Goal: Task Accomplishment & Management: Complete application form

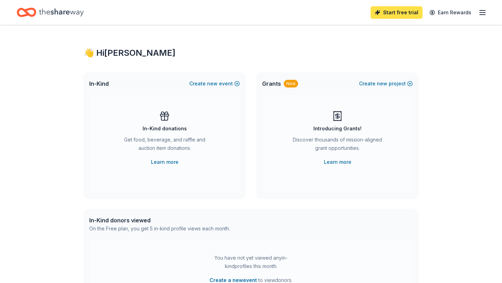
click at [400, 10] on link "Start free trial" at bounding box center [397, 12] width 52 height 13
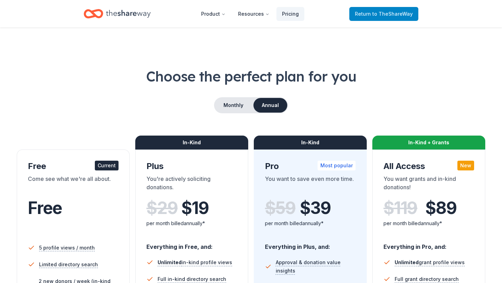
click at [398, 9] on link "Return to TheShareWay" at bounding box center [384, 14] width 69 height 14
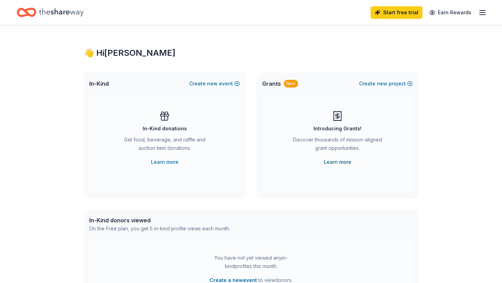
click at [338, 163] on link "Learn more" at bounding box center [338, 162] width 28 height 8
click at [395, 82] on button "Create new project" at bounding box center [386, 84] width 54 height 8
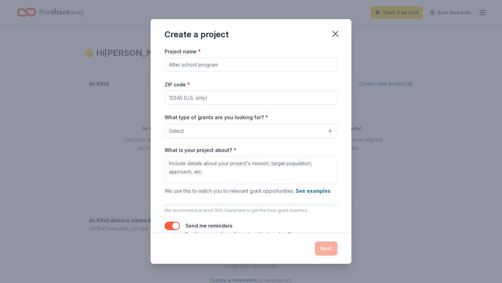
scroll to position [16, 0]
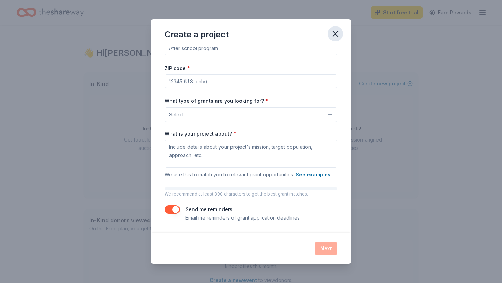
click at [334, 32] on icon "button" at bounding box center [335, 33] width 5 height 5
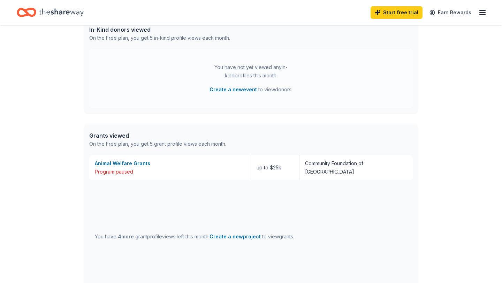
scroll to position [215, 0]
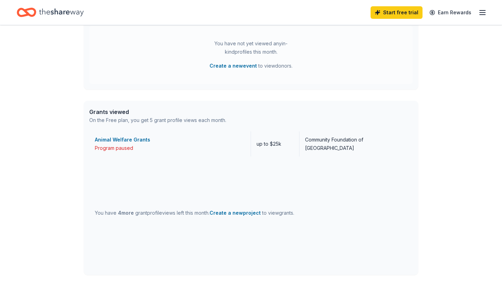
click at [123, 142] on div "Animal Welfare Grants" at bounding box center [170, 140] width 150 height 8
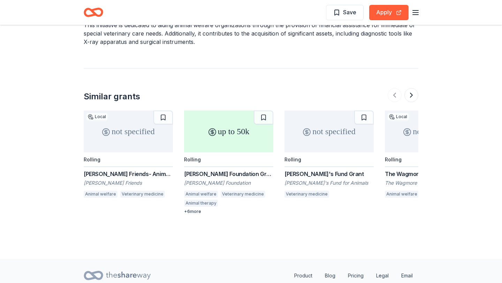
scroll to position [597, 0]
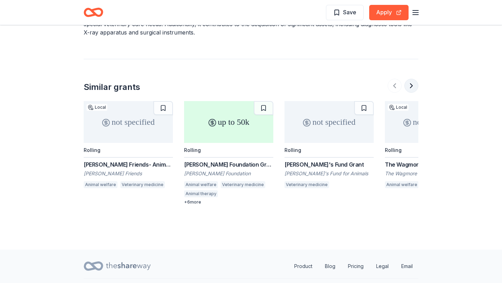
click at [412, 79] on button at bounding box center [412, 86] width 14 height 14
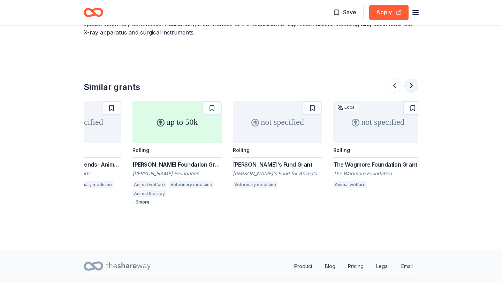
scroll to position [0, 56]
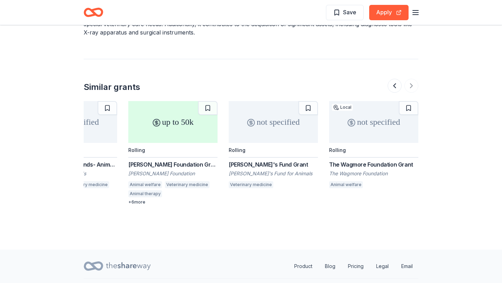
click at [352, 160] on div "The Wagmore Foundation Grant" at bounding box center [373, 164] width 89 height 8
click at [178, 160] on div "Laura J. Niles Foundation Grant" at bounding box center [172, 164] width 89 height 8
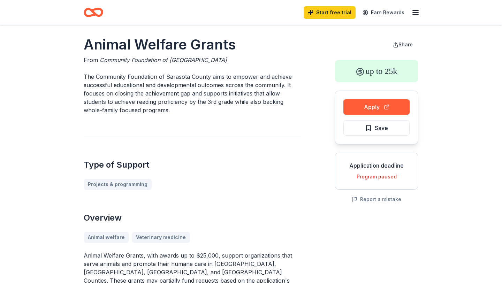
scroll to position [0, 0]
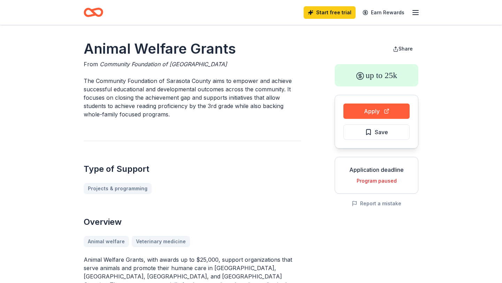
click at [415, 13] on icon "button" at bounding box center [416, 12] width 8 height 8
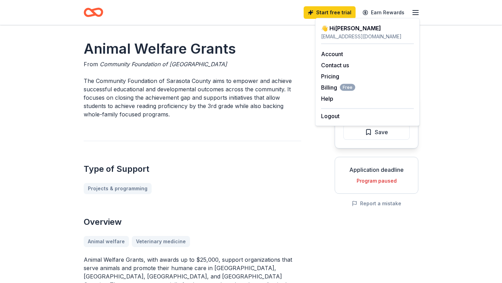
click at [272, 98] on p "The Community Foundation of Sarasota County aims to empower and achieve success…" at bounding box center [193, 98] width 218 height 42
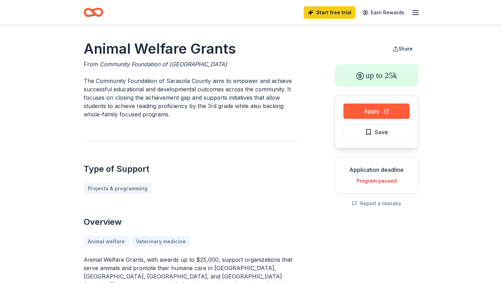
click at [96, 11] on icon "Home" at bounding box center [94, 12] width 20 height 16
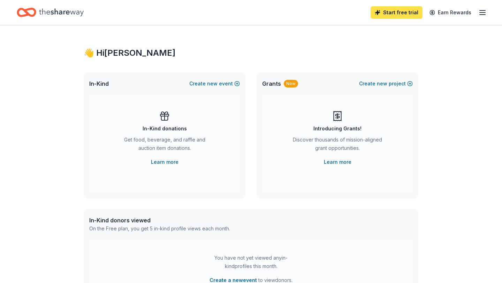
click at [403, 17] on link "Start free trial" at bounding box center [397, 12] width 52 height 13
click at [250, 121] on div "In-Kind Create new event In-Kind donations Get food, beverage, and raffle and a…" at bounding box center [251, 136] width 335 height 126
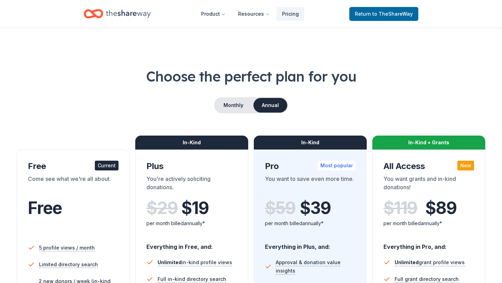
click at [250, 131] on div "Choose the perfect plan for you Monthly Annual Free Current Come see what we're…" at bounding box center [251, 251] width 469 height 369
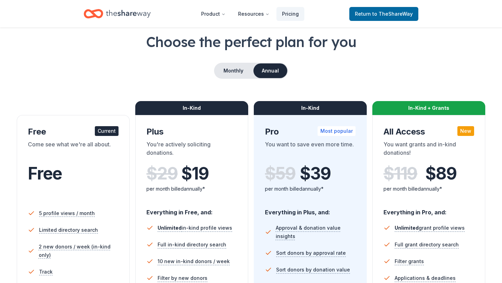
scroll to position [28, 0]
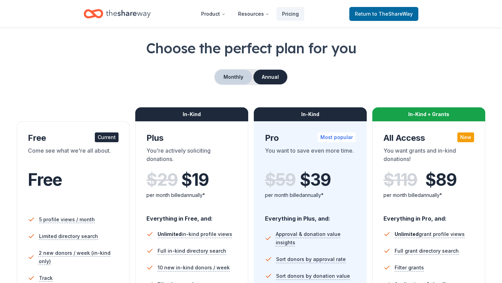
click at [234, 77] on button "Monthly" at bounding box center [233, 77] width 37 height 15
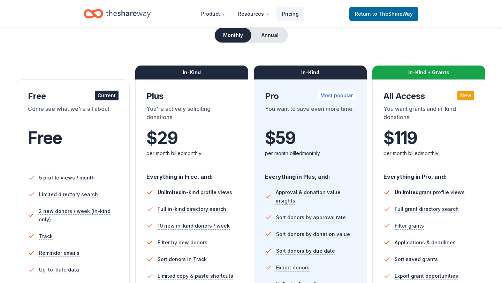
scroll to position [40, 0]
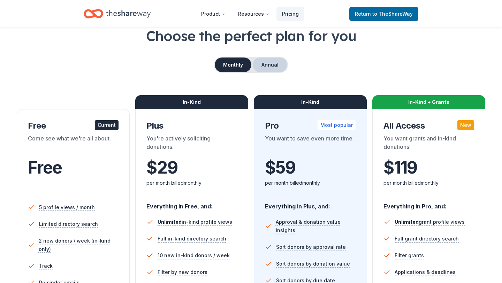
click at [267, 66] on button "Annual" at bounding box center [270, 65] width 35 height 15
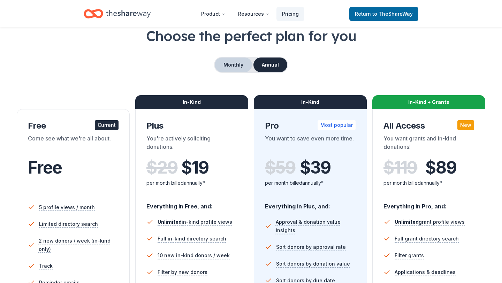
click at [239, 62] on button "Monthly" at bounding box center [233, 65] width 37 height 15
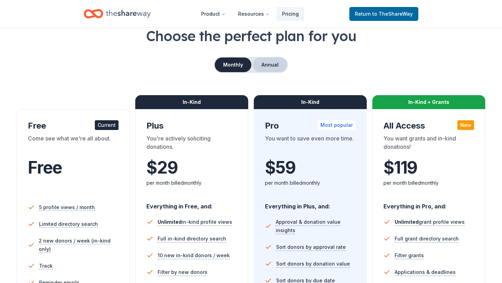
click at [259, 63] on button "Annual" at bounding box center [270, 65] width 35 height 15
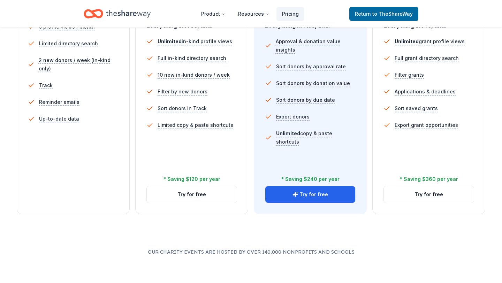
scroll to position [227, 0]
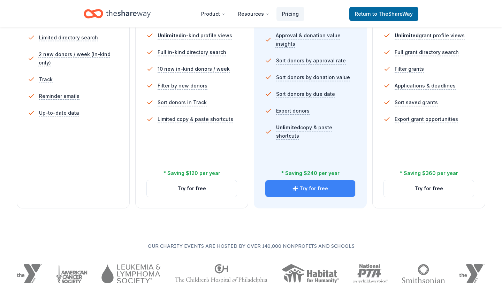
click at [308, 190] on button "Try for free" at bounding box center [310, 188] width 90 height 17
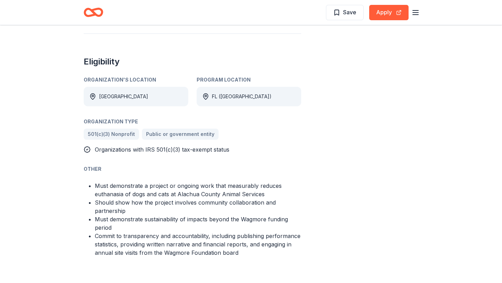
scroll to position [350, 0]
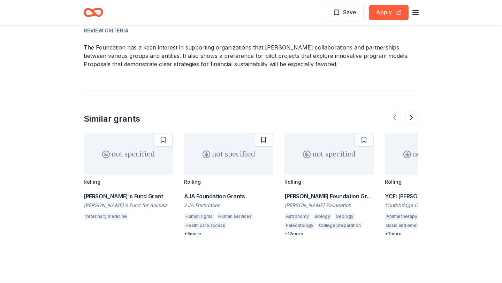
scroll to position [819, 0]
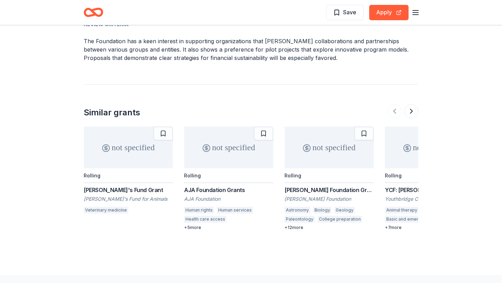
click at [127, 127] on div "not specified" at bounding box center [128, 148] width 89 height 42
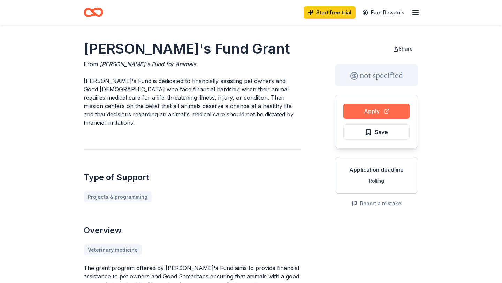
click at [368, 111] on button "Apply" at bounding box center [377, 111] width 66 height 15
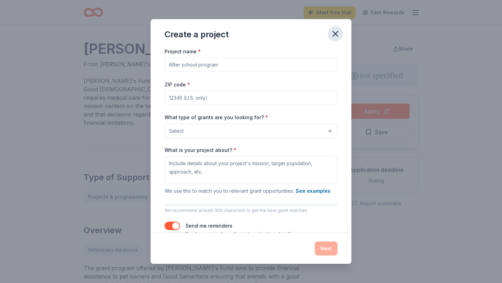
click at [336, 33] on icon "button" at bounding box center [335, 33] width 5 height 5
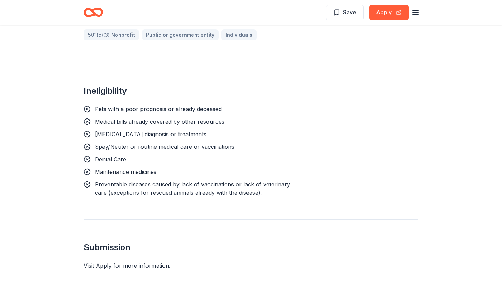
scroll to position [476, 0]
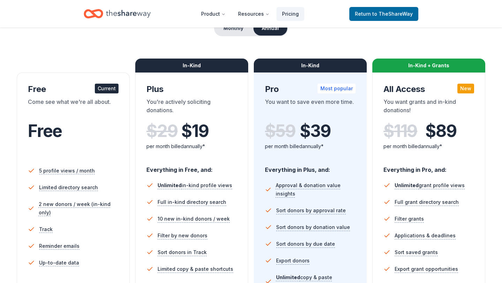
scroll to position [68, 0]
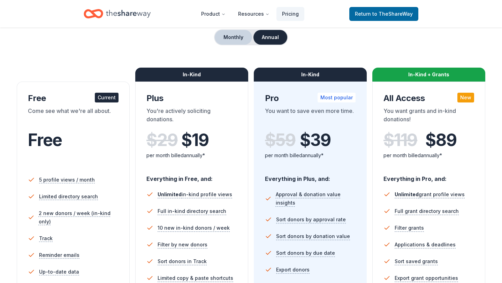
click at [240, 36] on button "Monthly" at bounding box center [233, 37] width 37 height 15
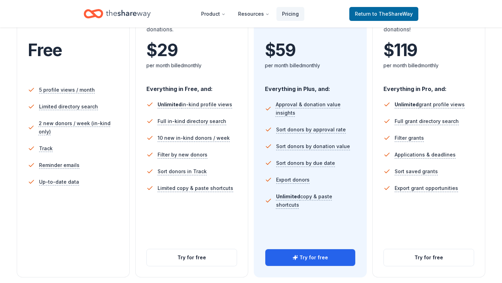
scroll to position [192, 0]
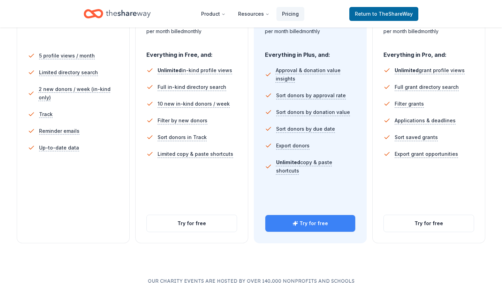
click at [311, 221] on button "Try for free" at bounding box center [310, 223] width 90 height 17
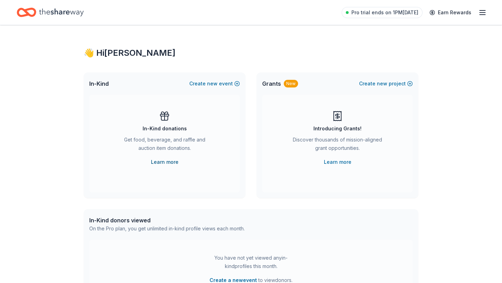
click at [164, 164] on link "Learn more" at bounding box center [165, 162] width 28 height 8
click at [170, 163] on link "Learn more" at bounding box center [165, 162] width 28 height 8
click at [221, 85] on button "Create new event" at bounding box center [214, 84] width 51 height 8
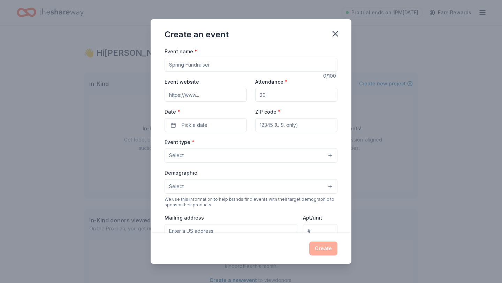
click at [237, 156] on button "Select" at bounding box center [251, 155] width 173 height 15
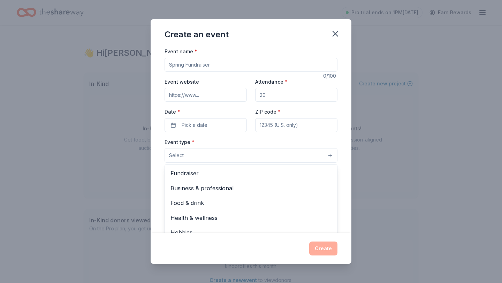
click at [236, 138] on div "Event type * Select Fundraiser Business & professional Food & drink Health & we…" at bounding box center [251, 150] width 173 height 25
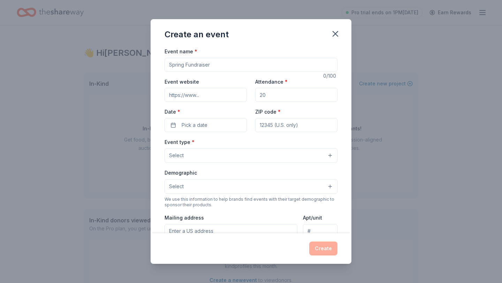
click at [217, 65] on input "Event name *" at bounding box center [251, 65] width 173 height 14
type input "Irish Arrival"
click at [282, 89] on input "Attendance *" at bounding box center [296, 95] width 82 height 14
type input "100"
click at [200, 122] on span "Pick a date" at bounding box center [195, 125] width 26 height 8
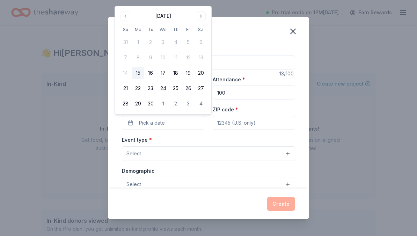
click at [228, 34] on div "Create an event" at bounding box center [208, 31] width 201 height 28
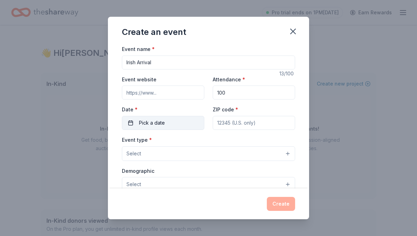
click at [168, 125] on button "Pick a date" at bounding box center [163, 123] width 82 height 14
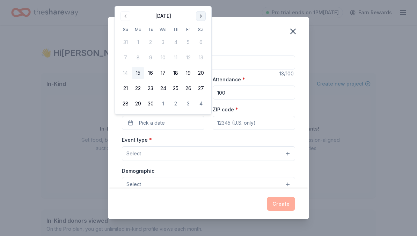
click at [200, 18] on button "Go to next month" at bounding box center [201, 16] width 10 height 10
click at [174, 89] on button "23" at bounding box center [175, 88] width 13 height 13
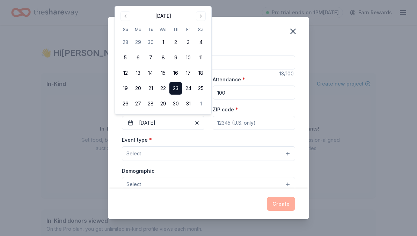
click at [205, 141] on div "Event type * Select" at bounding box center [208, 147] width 173 height 25
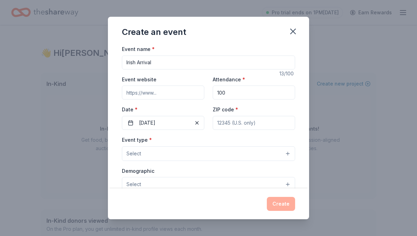
click at [220, 128] on input "ZIP code *" at bounding box center [253, 123] width 82 height 14
type input "32792"
click at [181, 157] on button "Select" at bounding box center [208, 153] width 173 height 15
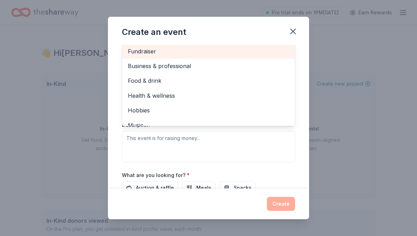
click at [176, 52] on span "Fundraiser" at bounding box center [208, 51] width 161 height 9
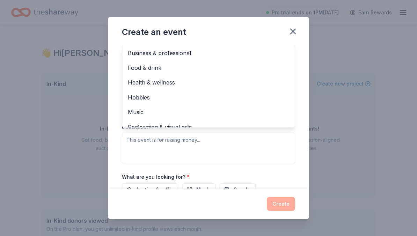
click at [112, 140] on div "Event name * Irish Arrival 13 /100 Event website Attendance * 100 Date * 10/23/…" at bounding box center [208, 117] width 201 height 144
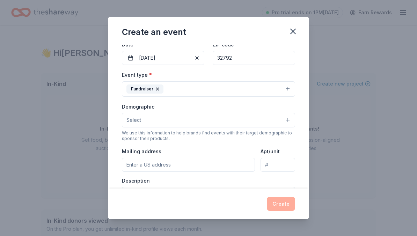
scroll to position [101, 0]
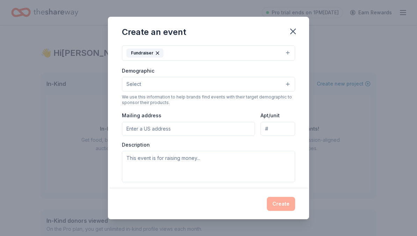
click at [201, 82] on button "Select" at bounding box center [208, 84] width 173 height 15
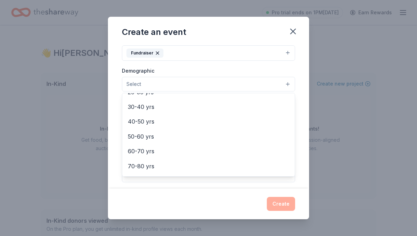
scroll to position [112, 0]
click at [115, 91] on div "Event name * Irish Arrival 13 /100 Event website Attendance * 100 Date * 10/23/…" at bounding box center [208, 117] width 201 height 144
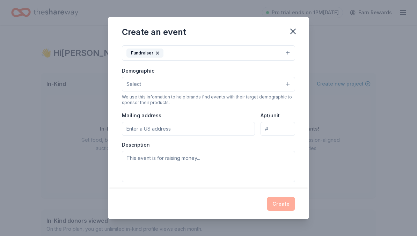
scroll to position [190, 0]
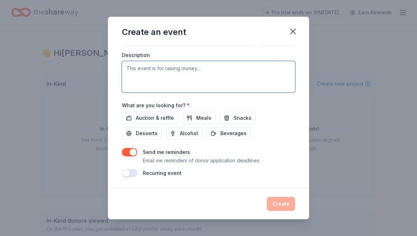
click at [192, 72] on textarea at bounding box center [208, 76] width 173 height 31
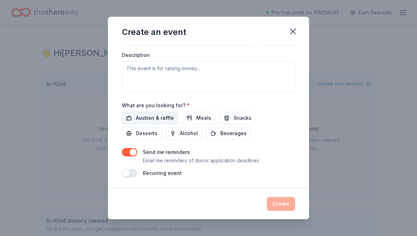
click at [149, 114] on span "Auction & raffle" at bounding box center [155, 118] width 38 height 8
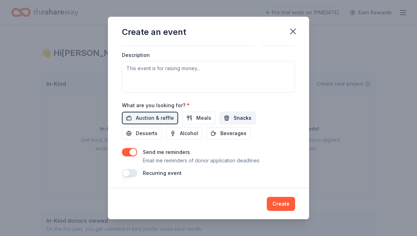
click at [229, 116] on button "Snacks" at bounding box center [237, 118] width 36 height 13
click at [180, 130] on span "Alcohol" at bounding box center [189, 133] width 18 height 8
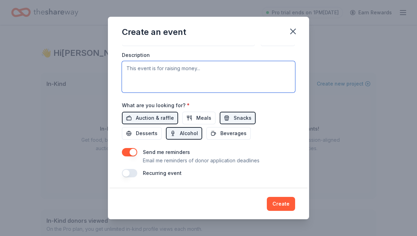
click at [198, 63] on textarea at bounding box center [208, 76] width 173 height 31
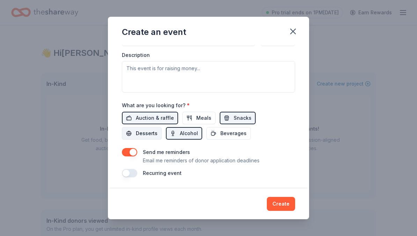
click at [157, 129] on span "Desserts" at bounding box center [147, 133] width 22 height 8
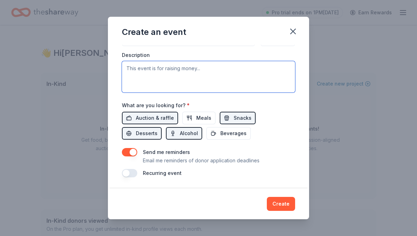
click at [180, 80] on textarea at bounding box center [208, 76] width 173 height 31
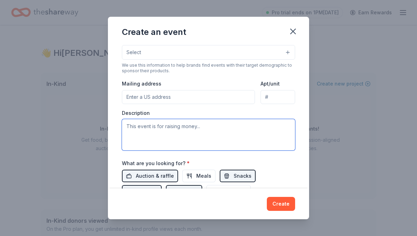
scroll to position [116, 0]
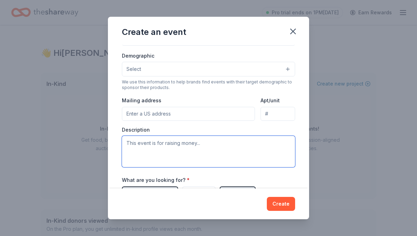
click at [196, 149] on textarea at bounding box center [208, 151] width 173 height 31
paste textarea "Greyhounds in Motion (GiM) is a 501(c)(3) nonprofit dedicated to facilitating t…"
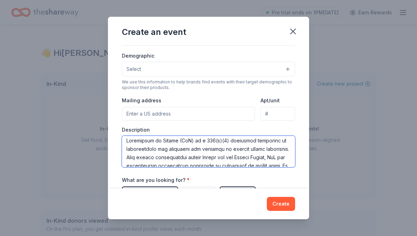
scroll to position [3, 0]
click at [281, 147] on textarea at bounding box center [208, 151] width 173 height 31
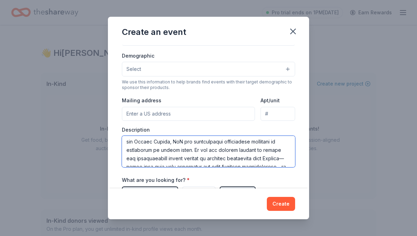
scroll to position [28, 0]
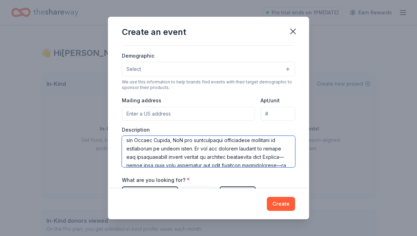
click at [229, 140] on textarea at bounding box center [208, 151] width 173 height 31
click at [246, 140] on textarea at bounding box center [208, 151] width 173 height 31
click at [196, 148] on textarea at bounding box center [208, 151] width 173 height 31
click at [221, 149] on textarea at bounding box center [208, 151] width 173 height 31
drag, startPoint x: 230, startPoint y: 148, endPoint x: 255, endPoint y: 149, distance: 25.5
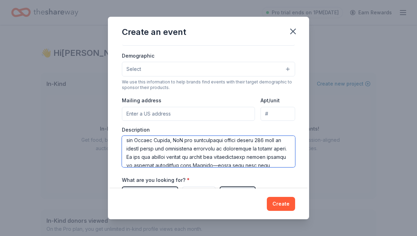
click at [255, 149] on textarea at bounding box center [208, 151] width 173 height 31
drag, startPoint x: 255, startPoint y: 149, endPoint x: 229, endPoint y: 148, distance: 25.9
click at [229, 148] on textarea at bounding box center [208, 151] width 173 height 31
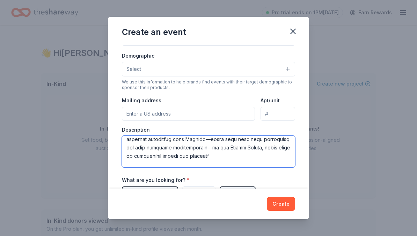
scroll to position [54, 0]
click at [206, 155] on textarea at bounding box center [208, 151] width 173 height 31
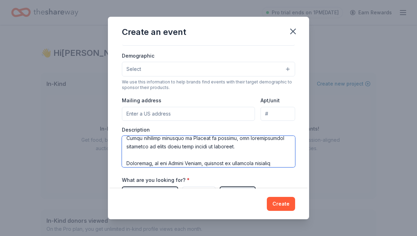
scroll to position [133, 0]
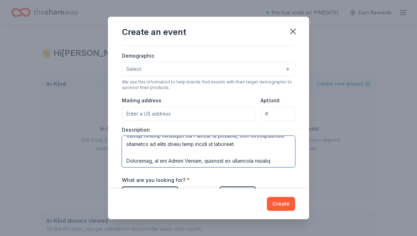
click at [202, 153] on textarea at bounding box center [208, 151] width 173 height 31
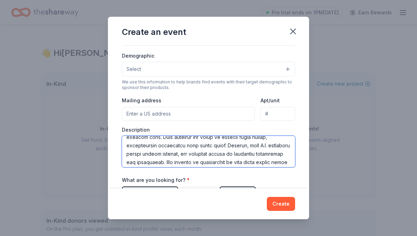
scroll to position [166, 0]
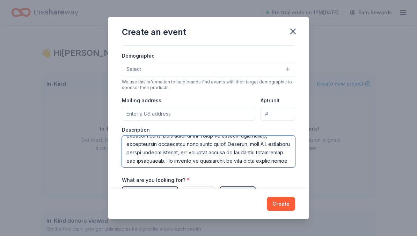
click at [225, 145] on textarea at bounding box center [208, 151] width 173 height 31
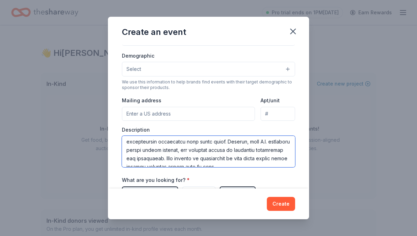
click at [259, 141] on textarea at bounding box center [208, 151] width 173 height 31
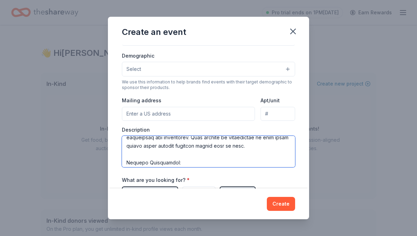
click at [210, 154] on textarea at bounding box center [208, 151] width 173 height 31
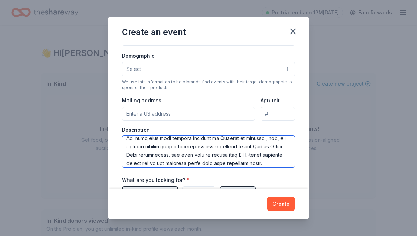
scroll to position [224, 0]
drag, startPoint x: 147, startPoint y: 145, endPoint x: 175, endPoint y: 145, distance: 28.3
click at [175, 145] on textarea at bounding box center [208, 151] width 173 height 31
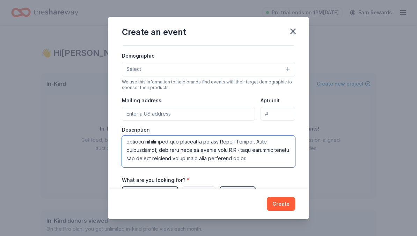
drag, startPoint x: 126, startPoint y: 150, endPoint x: 152, endPoint y: 150, distance: 26.5
click at [152, 150] on textarea at bounding box center [208, 151] width 173 height 31
drag, startPoint x: 252, startPoint y: 142, endPoint x: 153, endPoint y: 148, distance: 98.9
click at [153, 148] on textarea at bounding box center [208, 151] width 173 height 31
drag, startPoint x: 180, startPoint y: 150, endPoint x: 267, endPoint y: 146, distance: 86.3
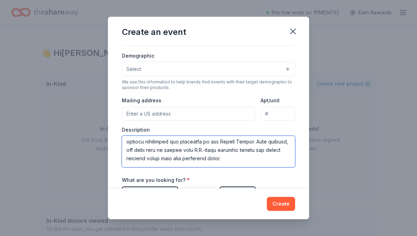
click at [267, 146] on textarea at bounding box center [208, 151] width 173 height 31
drag, startPoint x: 201, startPoint y: 150, endPoint x: 222, endPoint y: 150, distance: 21.3
click at [222, 150] on textarea at bounding box center [208, 151] width 173 height 31
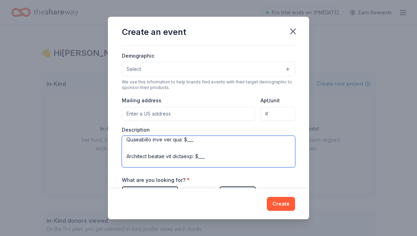
scroll to position [536, 0]
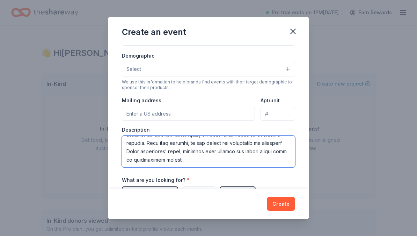
drag, startPoint x: 126, startPoint y: 146, endPoint x: 132, endPoint y: 183, distance: 37.1
click at [132, 183] on div "Event name * Irish Arrival 13 /100 Event website Attendance * 100 Date * 10/23/…" at bounding box center [208, 90] width 173 height 323
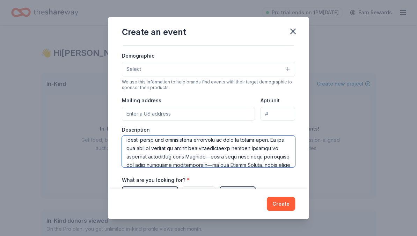
scroll to position [0, 0]
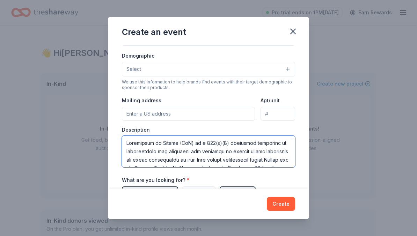
click at [126, 143] on textarea at bounding box center [208, 151] width 173 height 31
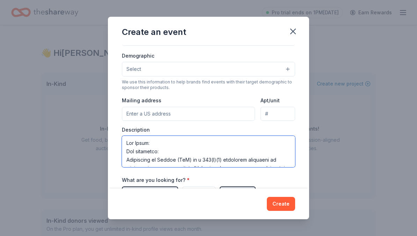
click at [160, 145] on textarea at bounding box center [208, 151] width 173 height 31
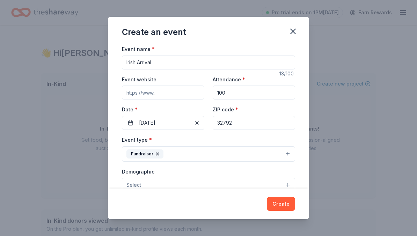
type textarea "The Event: Hundreds The backstory: Greyhounds in Motion (GiM) is a 501(c)(3) no…"
click at [228, 91] on input "100" at bounding box center [253, 92] width 82 height 14
click at [219, 91] on input "100" at bounding box center [253, 92] width 82 height 14
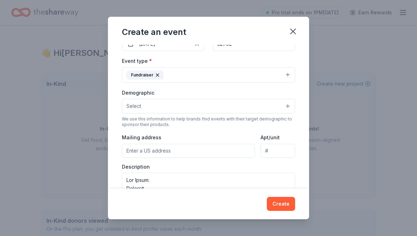
scroll to position [124, 0]
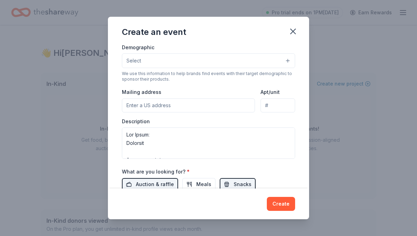
type input "200"
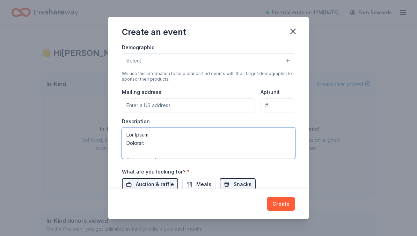
click at [198, 138] on textarea at bounding box center [208, 142] width 173 height 31
click at [190, 142] on textarea at bounding box center [208, 142] width 173 height 31
drag, startPoint x: 156, startPoint y: 143, endPoint x: 172, endPoint y: 142, distance: 15.4
click at [172, 142] on textarea at bounding box center [208, 142] width 173 height 31
click at [160, 153] on textarea at bounding box center [208, 142] width 173 height 31
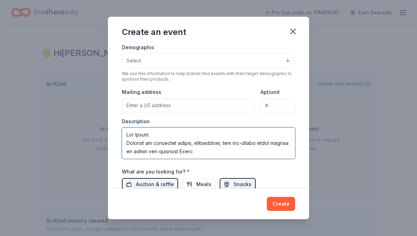
drag, startPoint x: 163, startPoint y: 151, endPoint x: 209, endPoint y: 154, distance: 45.8
click at [209, 154] on textarea at bounding box center [208, 142] width 173 height 31
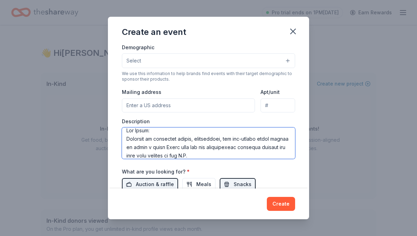
click at [202, 146] on textarea at bounding box center [208, 142] width 173 height 31
click at [126, 138] on textarea at bounding box center [208, 142] width 173 height 31
click at [260, 154] on textarea at bounding box center [208, 142] width 173 height 31
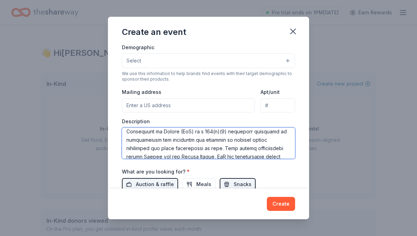
scroll to position [0, 0]
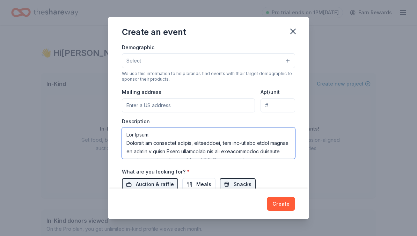
drag, startPoint x: 163, startPoint y: 154, endPoint x: 122, endPoint y: 102, distance: 66.0
click at [122, 102] on div "Event type * Fundraiser Demographic Select We use this information to help bran…" at bounding box center [208, 85] width 173 height 148
click at [174, 152] on textarea at bounding box center [208, 142] width 173 height 31
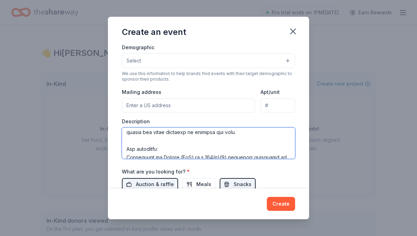
scroll to position [167, 0]
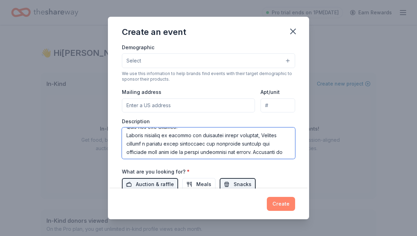
type textarea "The Event: Hundreds of greyhound lovers, enthusiasts, and dog-lovers alike gath…"
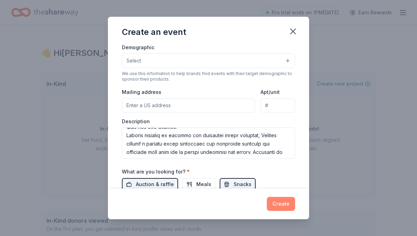
click at [278, 201] on button "Create" at bounding box center [281, 204] width 28 height 14
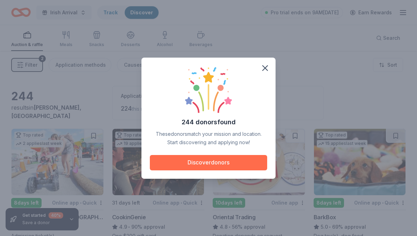
click at [206, 164] on button "Discover donors" at bounding box center [208, 162] width 117 height 15
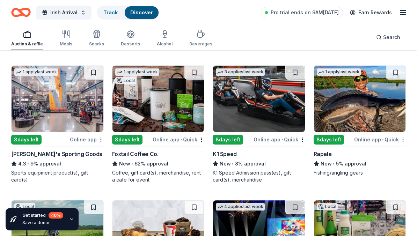
scroll to position [2855, 0]
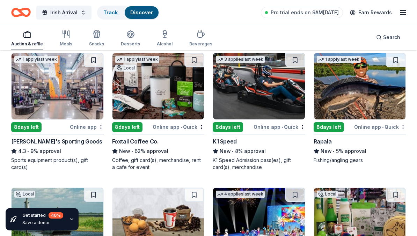
click at [160, 84] on img at bounding box center [158, 86] width 92 height 66
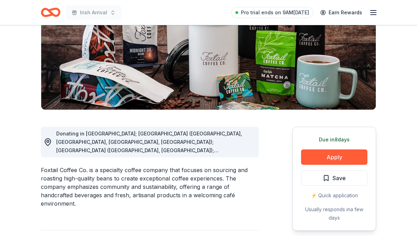
scroll to position [114, 0]
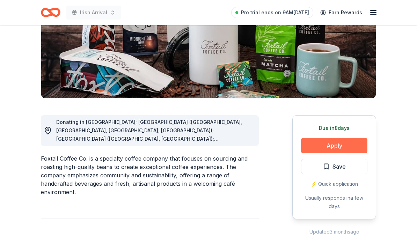
click at [330, 145] on button "Apply" at bounding box center [334, 145] width 66 height 15
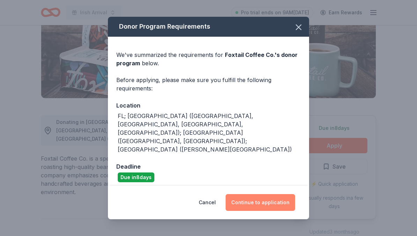
click at [261, 194] on button "Continue to application" at bounding box center [259, 202] width 69 height 17
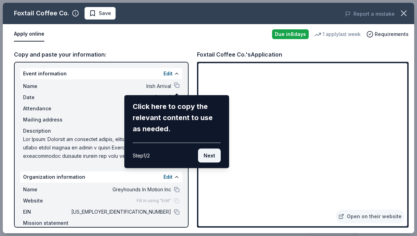
click at [208, 155] on button "Next" at bounding box center [209, 156] width 23 height 14
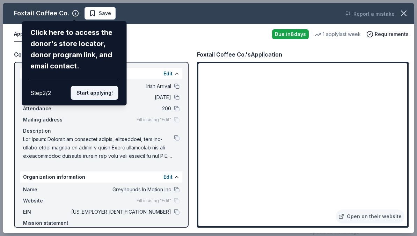
click at [95, 96] on button "Start applying!" at bounding box center [94, 93] width 47 height 14
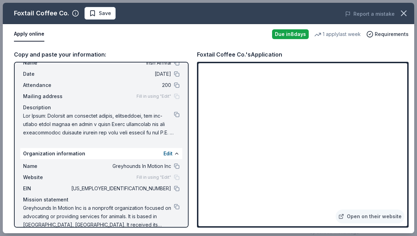
scroll to position [34, 0]
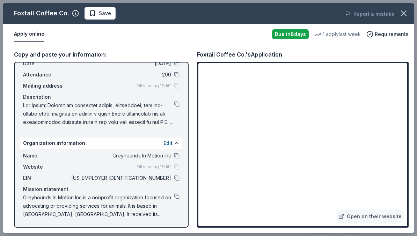
click at [178, 167] on div "Fill in using "Edit"" at bounding box center [157, 167] width 43 height 6
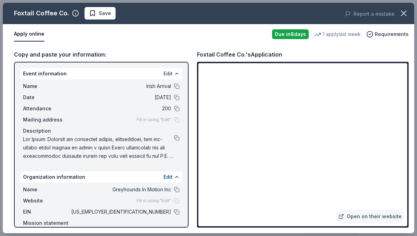
click at [167, 72] on button "Edit" at bounding box center [167, 73] width 9 height 8
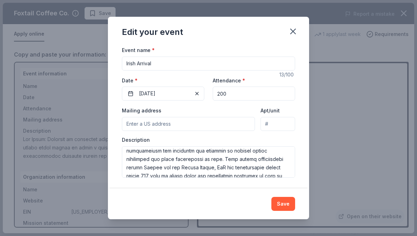
scroll to position [301, 0]
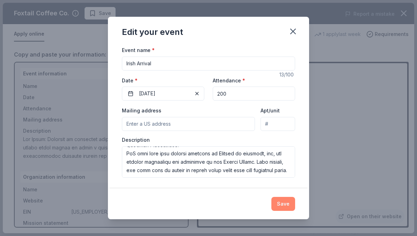
click at [279, 202] on button "Save" at bounding box center [283, 204] width 24 height 14
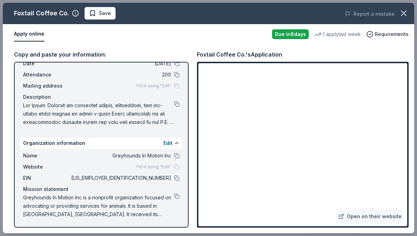
scroll to position [0, 0]
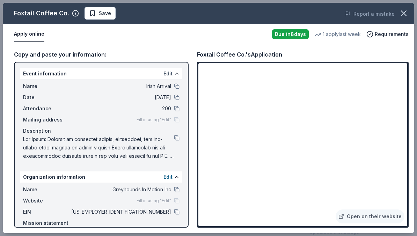
click at [171, 72] on button "Edit" at bounding box center [167, 73] width 9 height 8
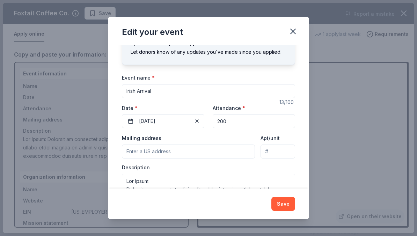
scroll to position [55, 0]
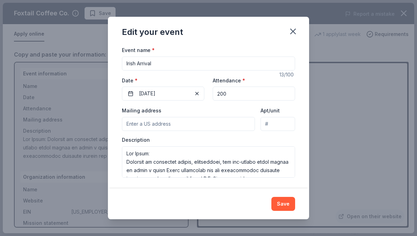
click at [138, 62] on input "Irish Arrival" at bounding box center [208, 64] width 173 height 14
type input "Irish Greyhound Arrival"
click at [284, 206] on button "Save" at bounding box center [283, 204] width 24 height 14
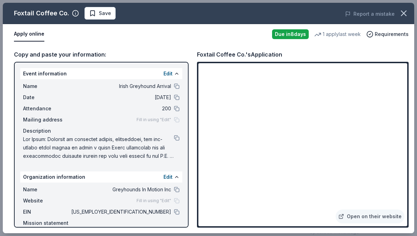
scroll to position [34, 0]
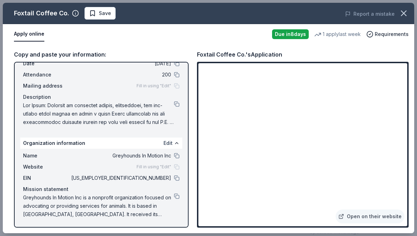
click at [169, 144] on button "Edit" at bounding box center [167, 143] width 9 height 8
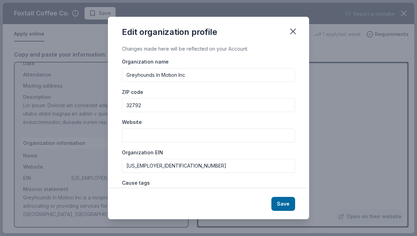
click at [193, 133] on input "Website" at bounding box center [208, 135] width 173 height 14
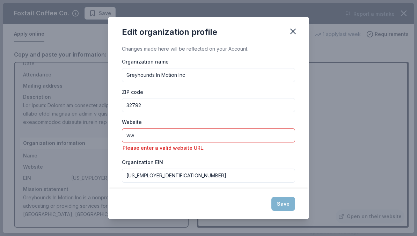
type input "w"
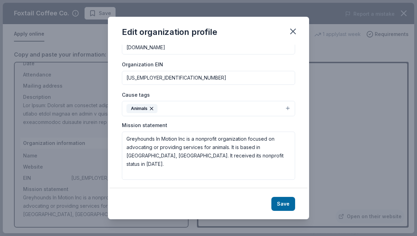
scroll to position [90, 0]
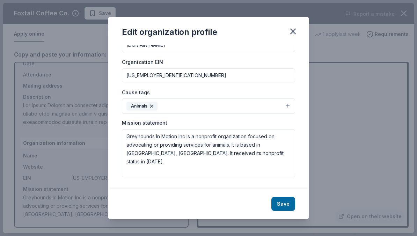
type input "[DOMAIN_NAME]"
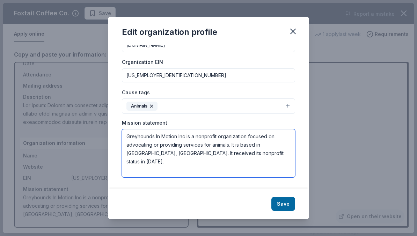
click at [208, 166] on textarea "Greyhounds In Motion Inc is a nonprofit organization focused on advocating or p…" at bounding box center [208, 153] width 173 height 48
click at [187, 135] on textarea "Greyhounds In Motion Inc is a nonprofit organization focused on advocating or p…" at bounding box center [208, 153] width 173 height 48
click at [274, 137] on textarea "Greyhounds In Motion is a nonprofit organization focused on advocating or provi…" at bounding box center [208, 153] width 173 height 48
click at [231, 165] on textarea "Greyhounds In Motion is a nonprofit organization focused on advocating or provi…" at bounding box center [208, 153] width 173 height 48
click at [124, 134] on textarea "Greyhounds In Motion is a nonprofit organization focused on advocating or provi…" at bounding box center [208, 153] width 173 height 48
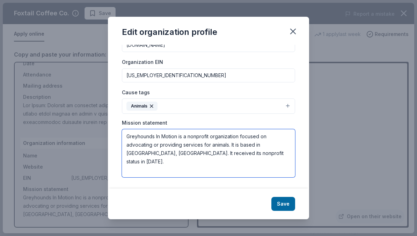
paste textarea "We provide transport and accommodations for greyhounds — and sighthounds alike …"
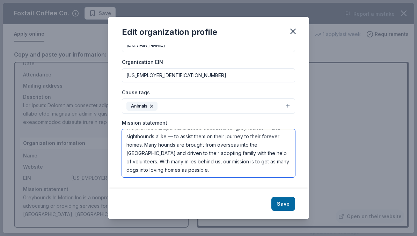
scroll to position [0, 0]
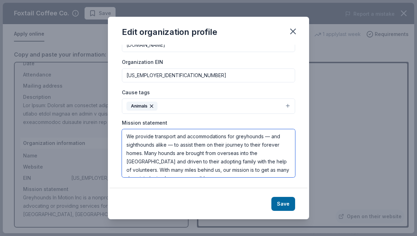
drag, startPoint x: 135, startPoint y: 145, endPoint x: 112, endPoint y: 145, distance: 23.4
click at [113, 145] on div "Changes made here will be reflected on your Account. Organization name Greyhoun…" at bounding box center [208, 117] width 201 height 144
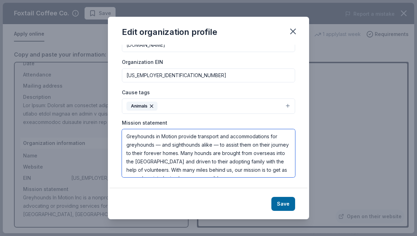
click at [195, 144] on textarea "Greyhounds in Motion provide transport and accommodations for greyhounds — and …" at bounding box center [208, 153] width 173 height 48
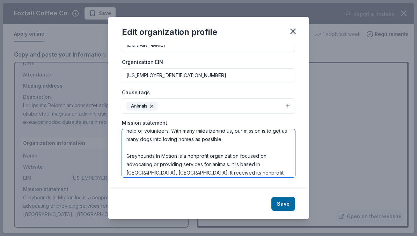
scroll to position [50, 0]
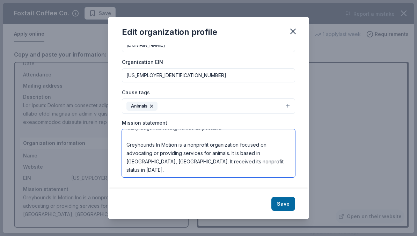
drag, startPoint x: 178, startPoint y: 156, endPoint x: 190, endPoint y: 197, distance: 43.2
click at [190, 197] on div "Edit organization profile Changes made here will be reflected on your Account. …" at bounding box center [208, 118] width 201 height 202
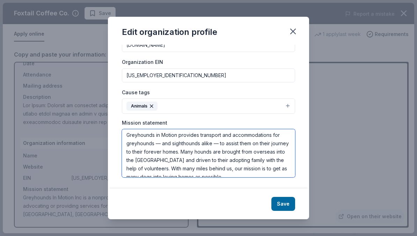
scroll to position [0, 0]
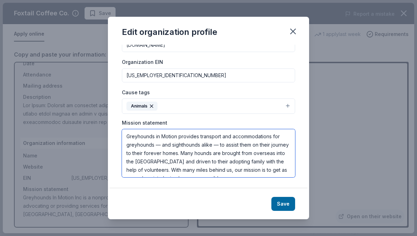
click at [127, 142] on textarea "Greyhounds in Motion provides transport and accommodations for greyhounds — and…" at bounding box center [208, 153] width 173 height 48
click at [177, 135] on textarea "Greyhounds in Motion provides transport and accommodations for greyhounds — and…" at bounding box center [208, 153] width 173 height 48
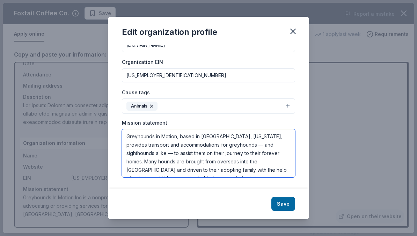
type textarea "Greyhounds in Motion, based in [GEOGRAPHIC_DATA], [US_STATE], provides transpor…"
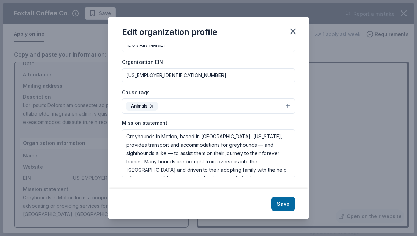
click at [291, 105] on button "Animals" at bounding box center [208, 105] width 173 height 15
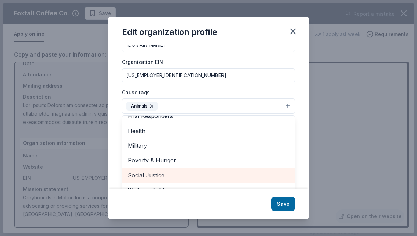
scroll to position [101, 0]
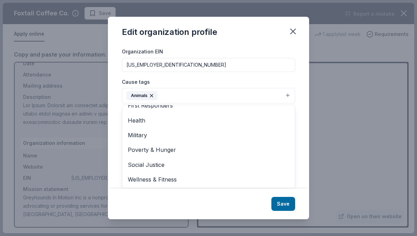
click at [262, 211] on div "Edit organization profile Changes made here will be reflected on your Account. …" at bounding box center [208, 118] width 201 height 202
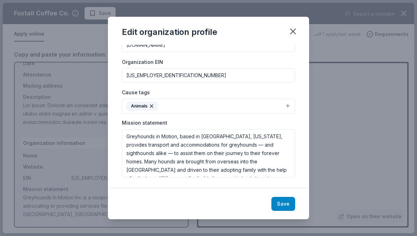
click at [294, 202] on button "Save" at bounding box center [283, 204] width 24 height 14
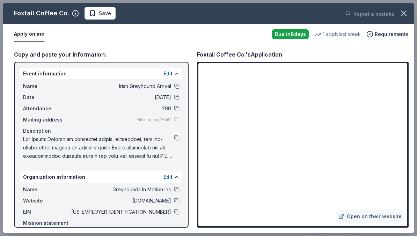
scroll to position [34, 0]
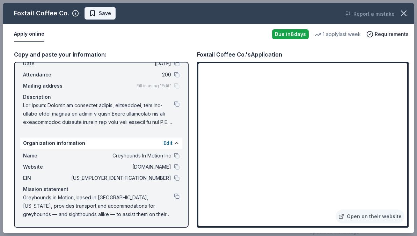
click at [95, 10] on span "Save" at bounding box center [100, 13] width 22 height 8
